Goal: Complete application form: Complete application form

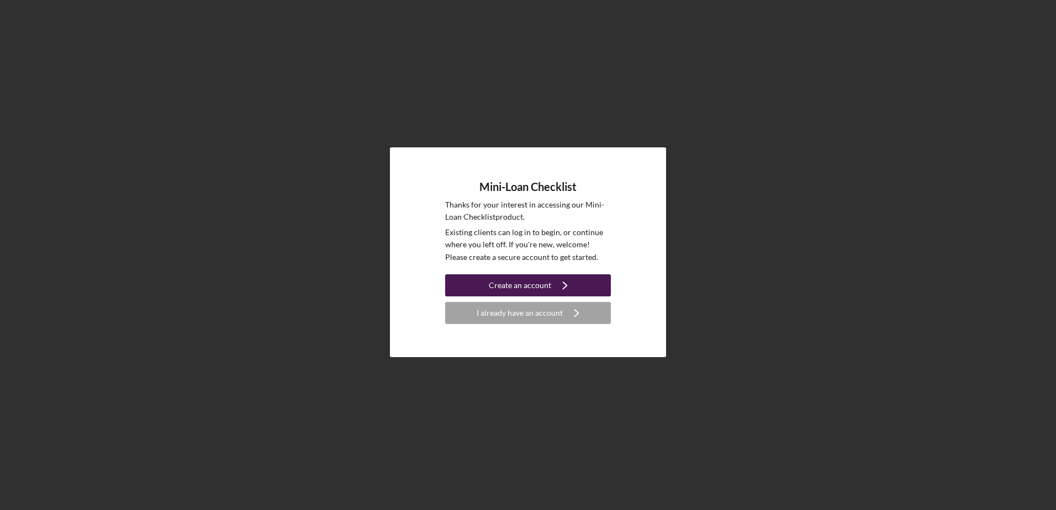
drag, startPoint x: 0, startPoint y: 0, endPoint x: 531, endPoint y: 289, distance: 604.8
click at [531, 289] on div "Create an account" at bounding box center [520, 285] width 62 height 22
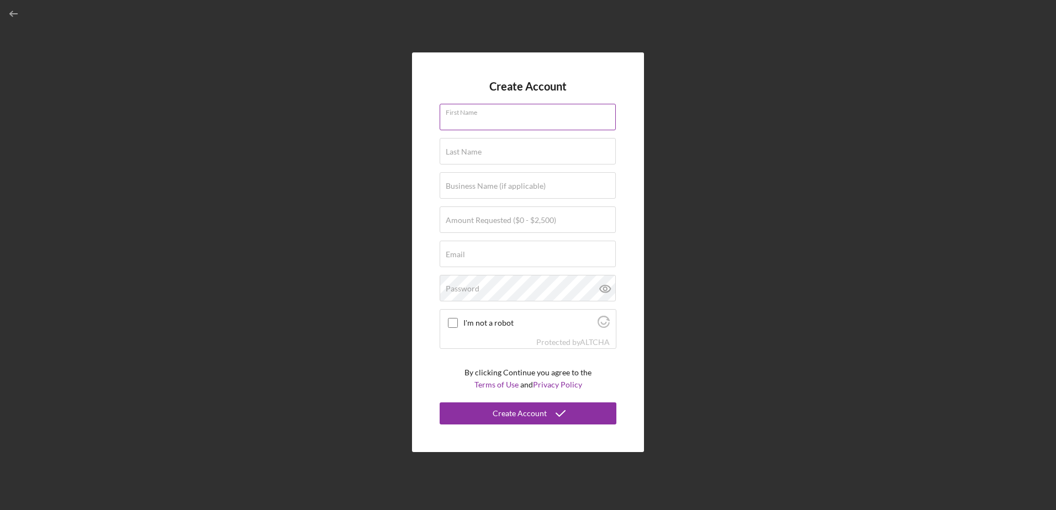
click at [522, 120] on input "First Name" at bounding box center [527, 117] width 176 height 27
type input "A"
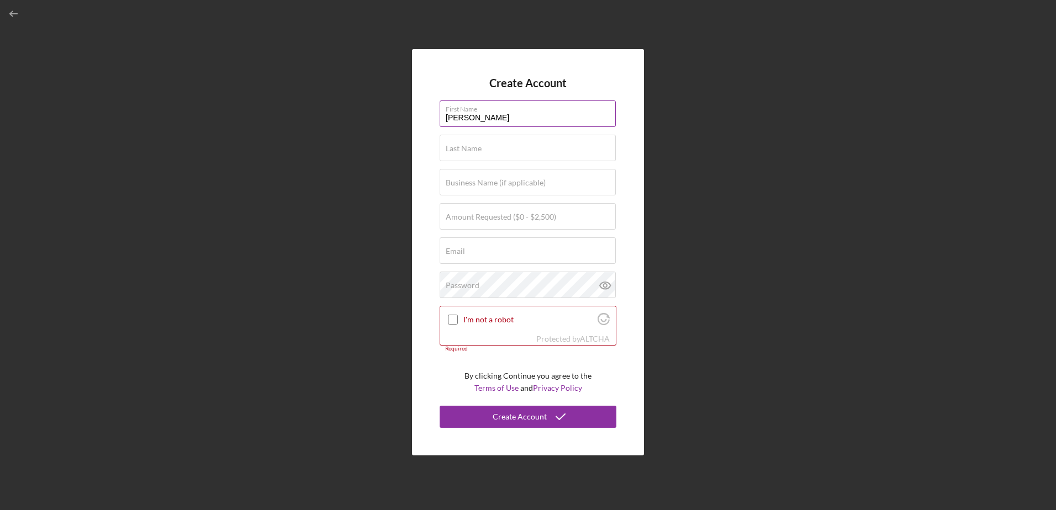
type input "[PERSON_NAME]"
type input "Walls"
type input "$1,000"
type input "[EMAIL_ADDRESS][DOMAIN_NAME]"
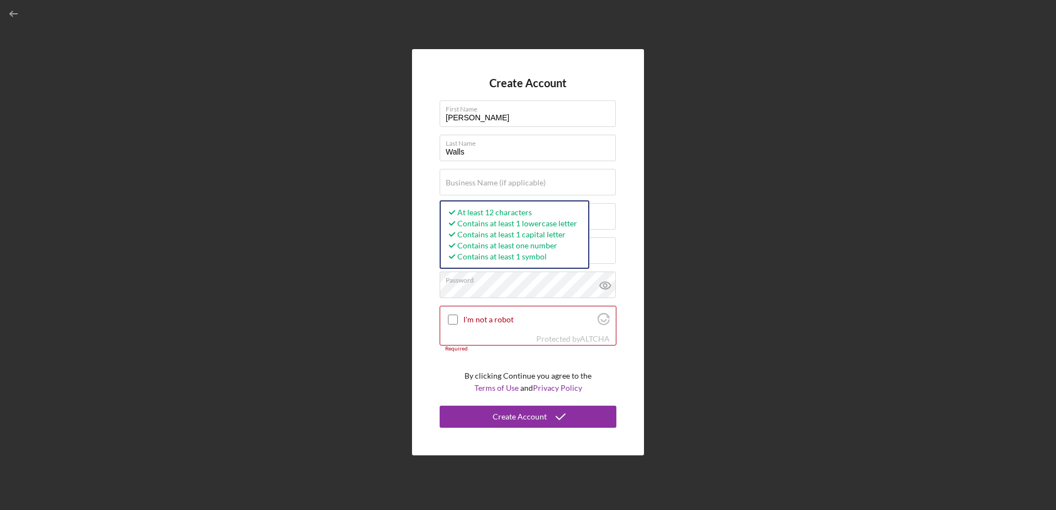
click at [428, 320] on div "Create Account First Name [PERSON_NAME] Last Name Walls Business Name (if appli…" at bounding box center [528, 252] width 232 height 406
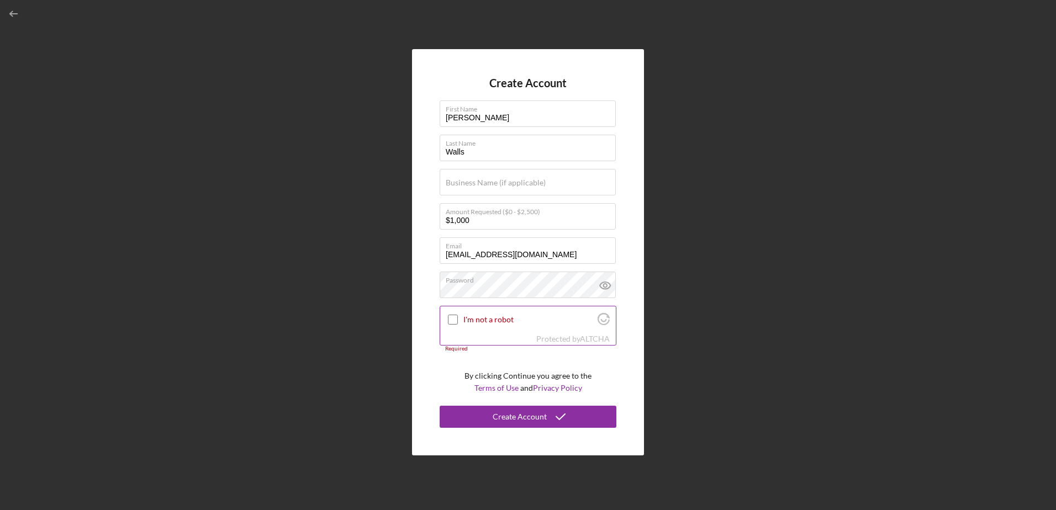
click at [452, 321] on input "I'm not a robot" at bounding box center [453, 320] width 10 height 10
checkbox input "true"
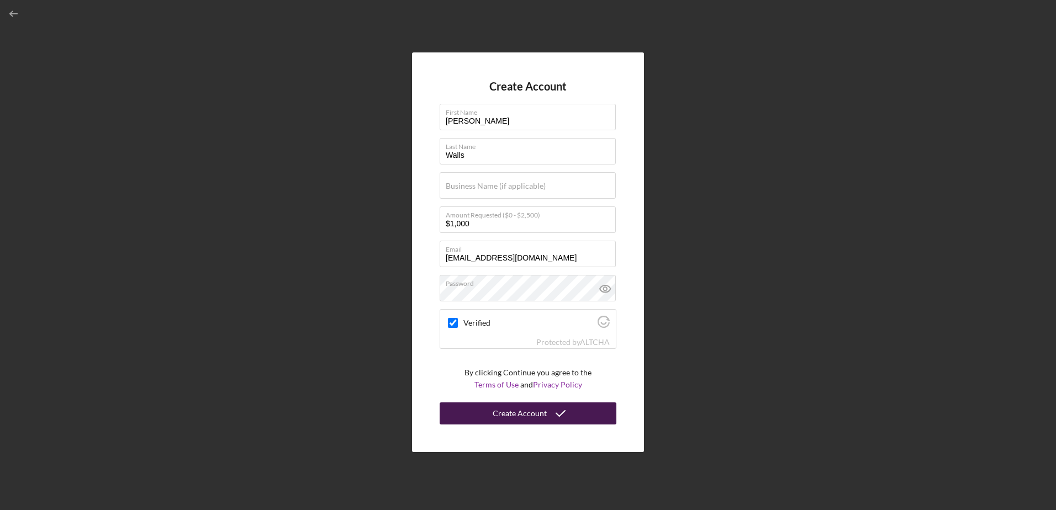
click at [522, 410] on div "Create Account" at bounding box center [519, 413] width 54 height 22
